Goal: Communication & Community: Share content

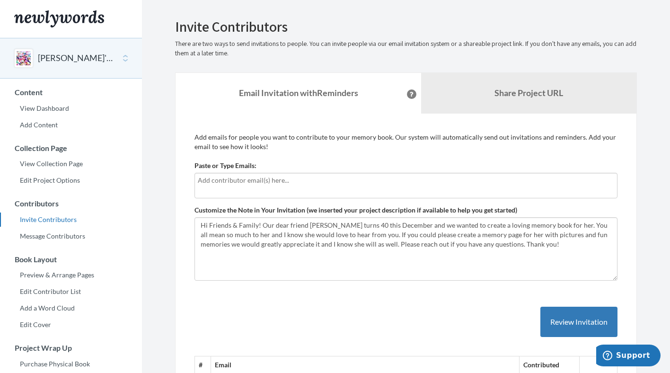
click at [297, 181] on input "text" at bounding box center [405, 180] width 414 height 10
type input "[EMAIL_ADDRESS][DOMAIN_NAME]"
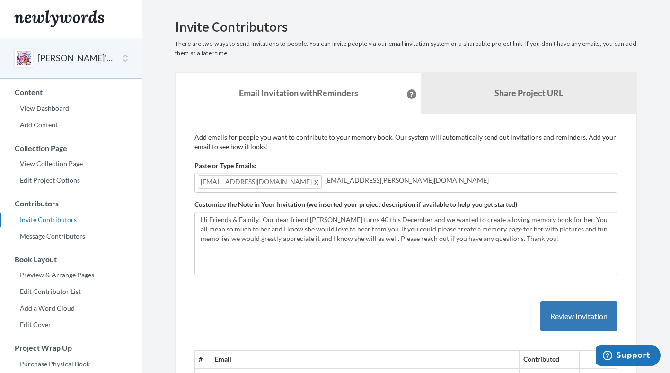
type input "[EMAIL_ADDRESS][PERSON_NAME][DOMAIN_NAME]"
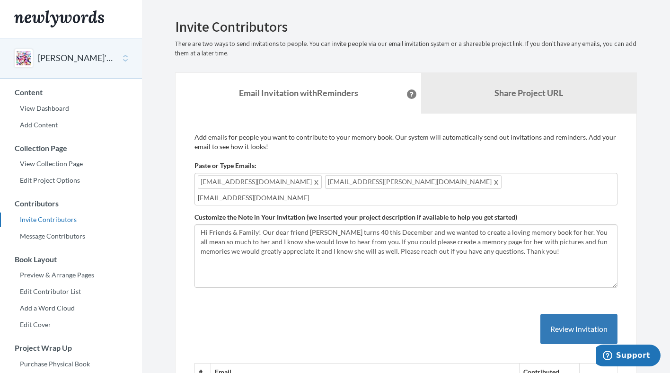
type input "[EMAIL_ADDRESS][DOMAIN_NAME]"
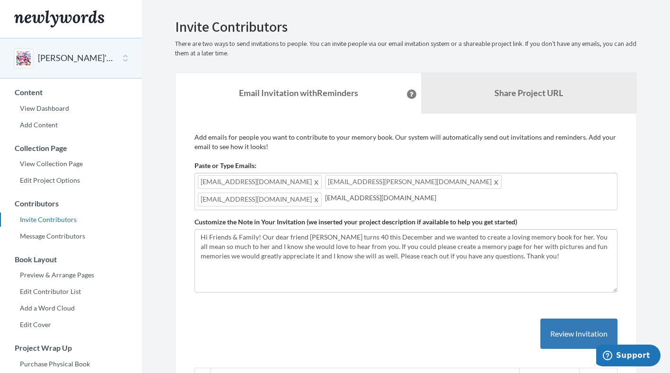
type input "[EMAIL_ADDRESS][DOMAIN_NAME]"
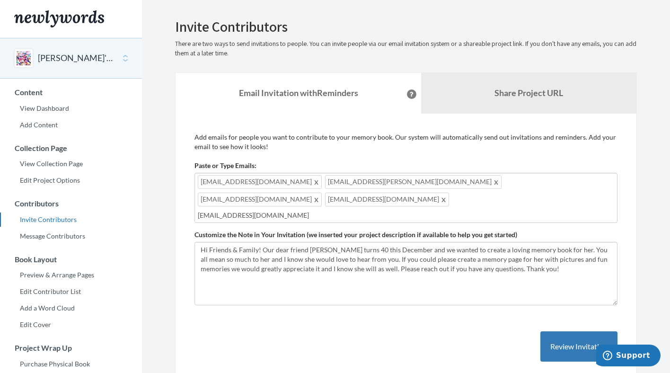
type input "[EMAIL_ADDRESS][DOMAIN_NAME]"
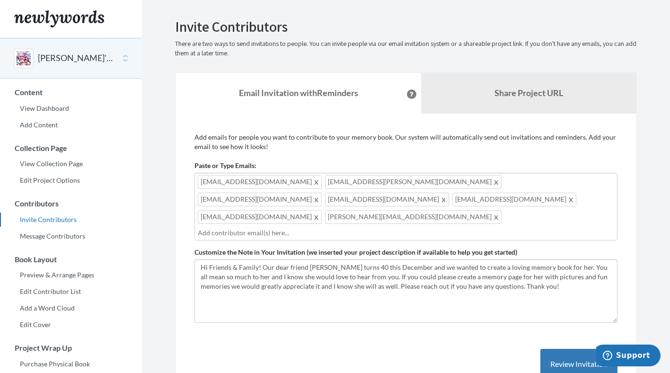
click at [479, 199] on div "[EMAIL_ADDRESS][DOMAIN_NAME] [DOMAIN_NAME][EMAIL_ADDRESS][PERSON_NAME][DOMAIN_N…" at bounding box center [405, 207] width 423 height 68
click at [298, 227] on input "text" at bounding box center [405, 232] width 414 height 10
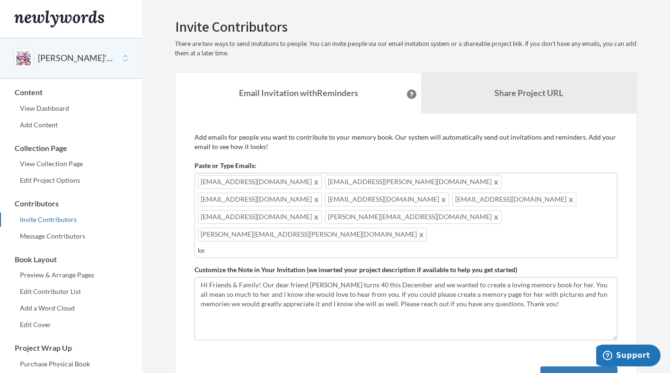
type input "k"
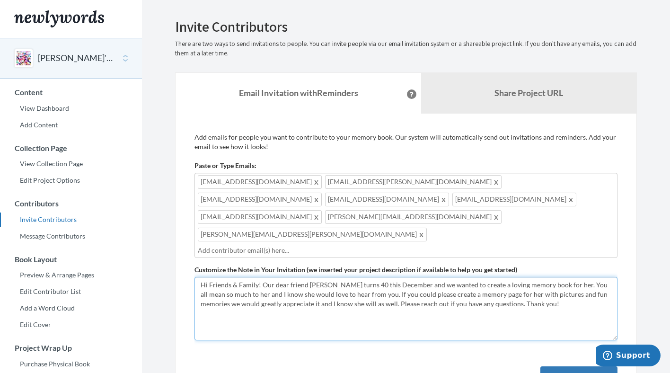
click at [593, 277] on textarea "Hi Friends & Family! Our dear friend [PERSON_NAME] turns 40 this December and w…" at bounding box center [405, 308] width 423 height 63
type textarea "Hi Friends & Family! Our dear friend [PERSON_NAME] turns 40 this December and w…"
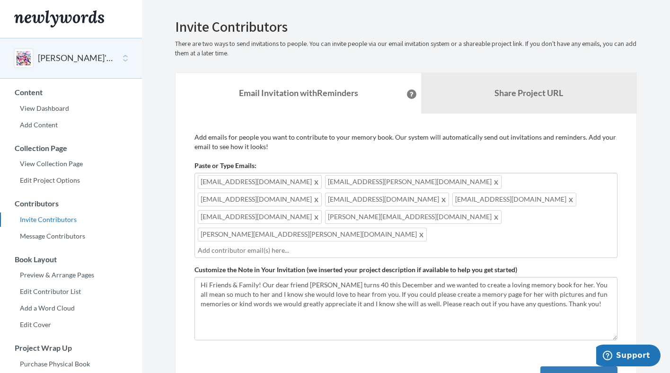
click at [504, 245] on input "text" at bounding box center [405, 250] width 414 height 10
type input "[EMAIL_ADDRESS][DOMAIN_NAME]"
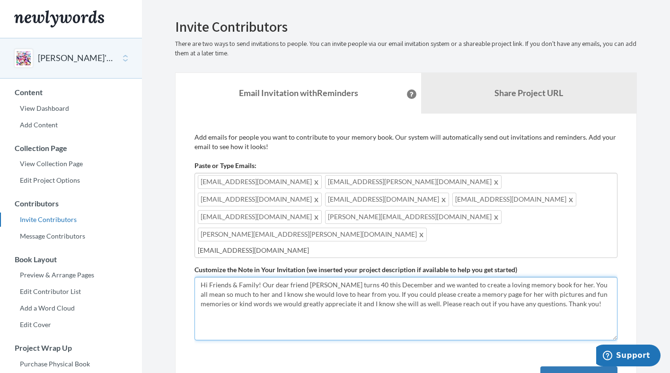
drag, startPoint x: 481, startPoint y: 268, endPoint x: 473, endPoint y: 316, distance: 48.9
click at [474, 316] on div "Add emails for people you want to contribute to your memory book. Our system wi…" at bounding box center [405, 357] width 423 height 451
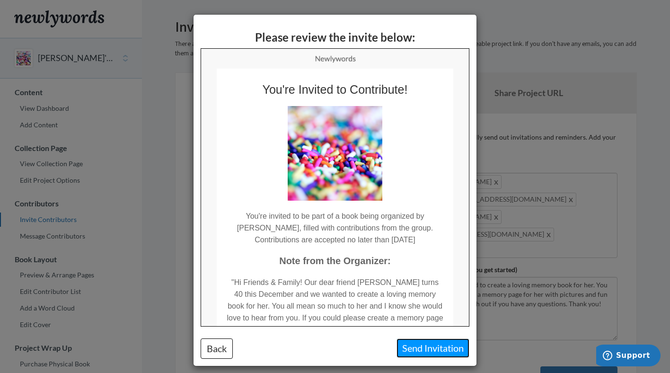
click at [414, 347] on button "Send Invitation" at bounding box center [432, 347] width 73 height 19
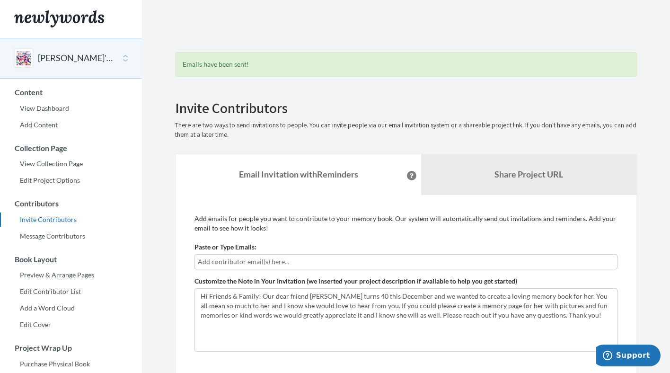
scroll to position [206, 0]
